Goal: Check status: Check status

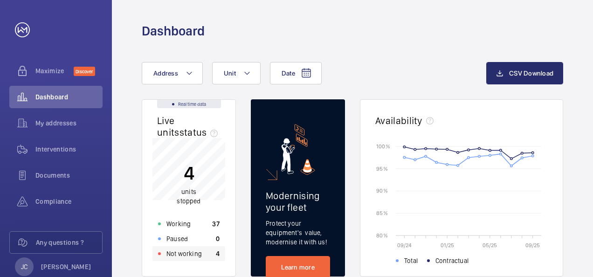
click at [188, 254] on p "Not working" at bounding box center [184, 253] width 35 height 9
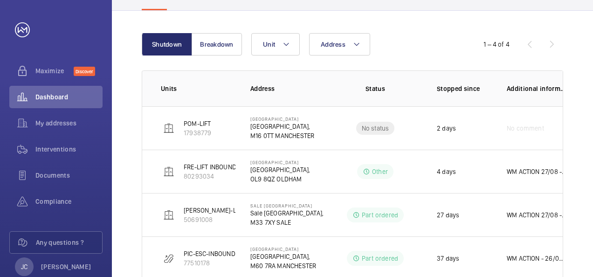
scroll to position [93, 0]
